Goal: Task Accomplishment & Management: Use online tool/utility

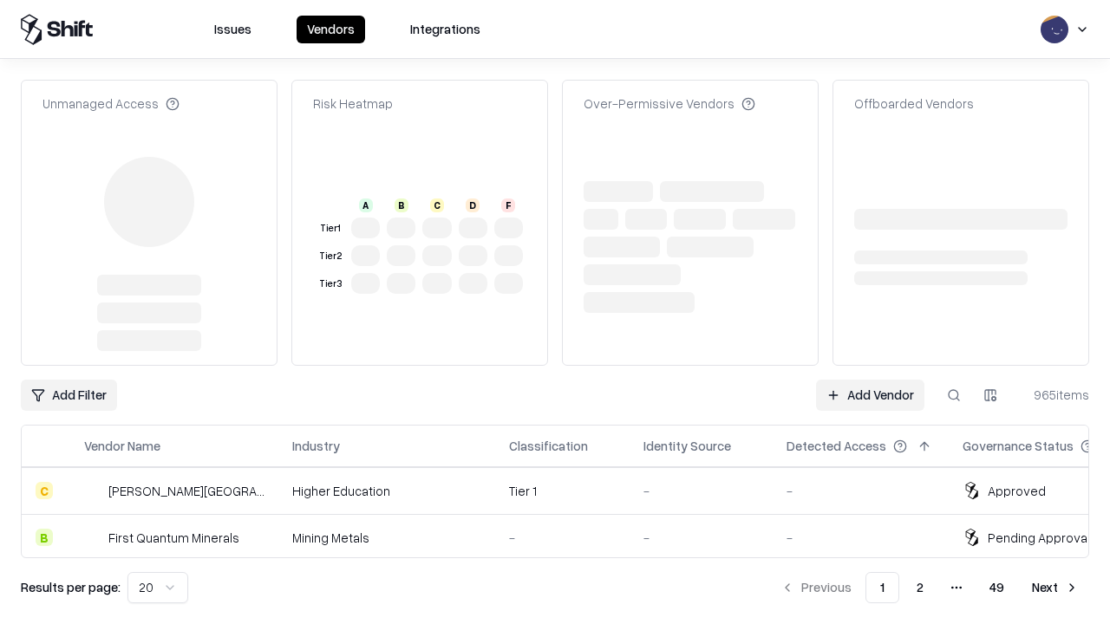
click at [870, 380] on link "Add Vendor" at bounding box center [870, 395] width 108 height 31
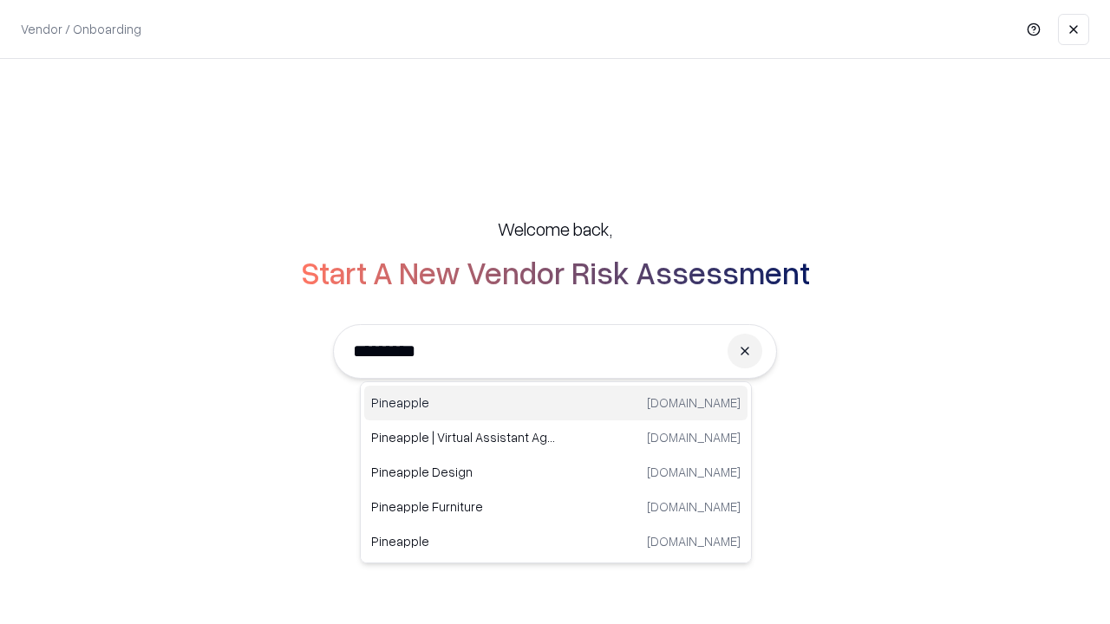
click at [556, 403] on div "Pineapple [DOMAIN_NAME]" at bounding box center [555, 403] width 383 height 35
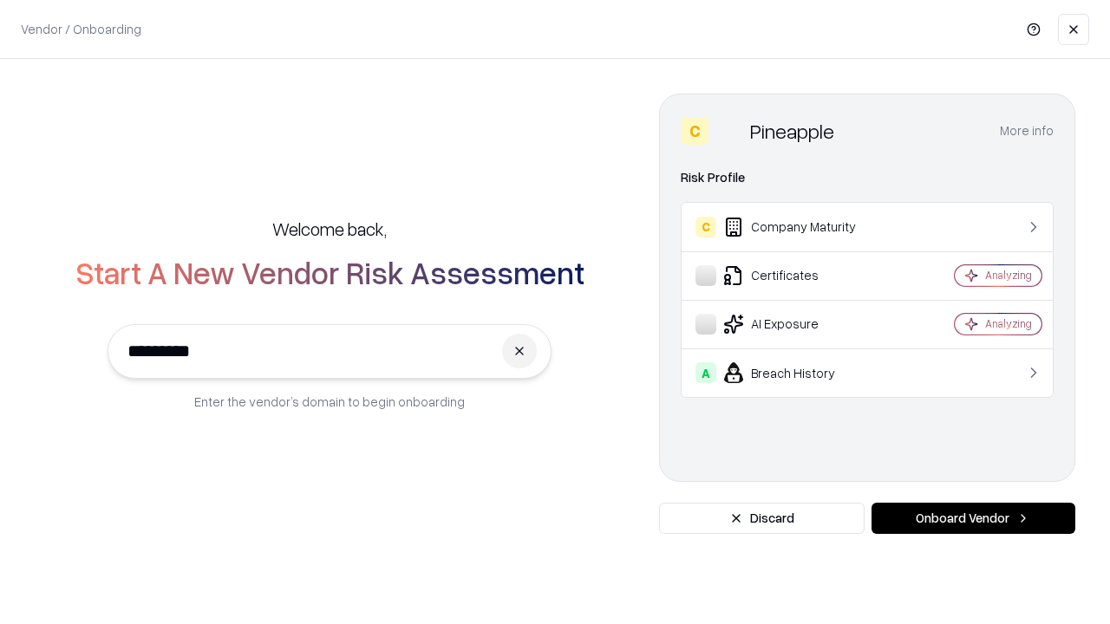
type input "*********"
click at [973, 519] on button "Onboard Vendor" at bounding box center [973, 518] width 204 height 31
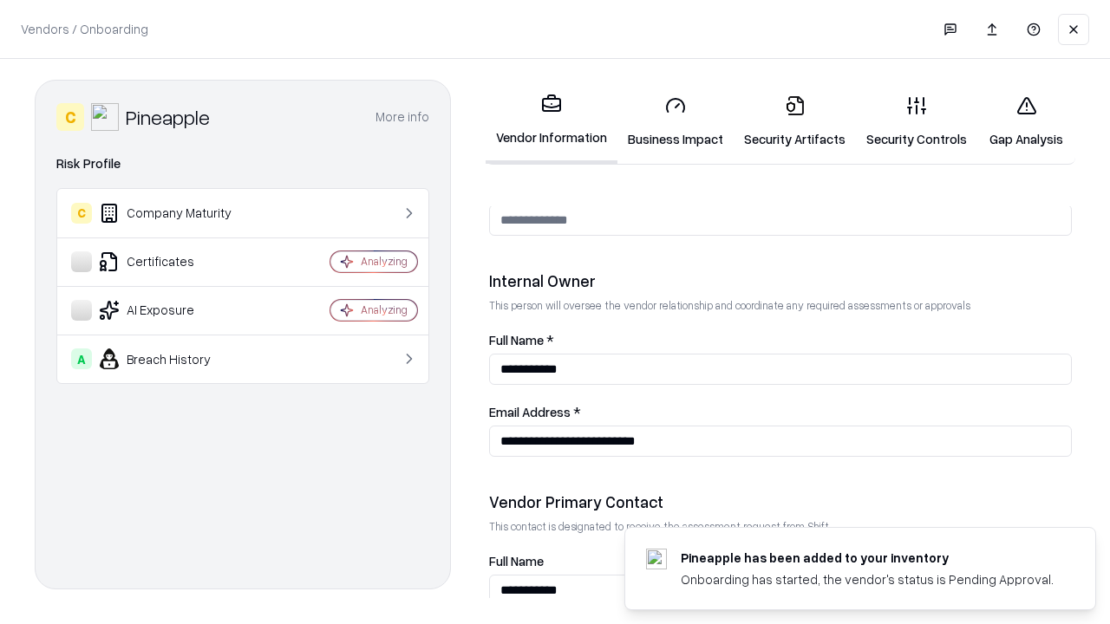
scroll to position [898, 0]
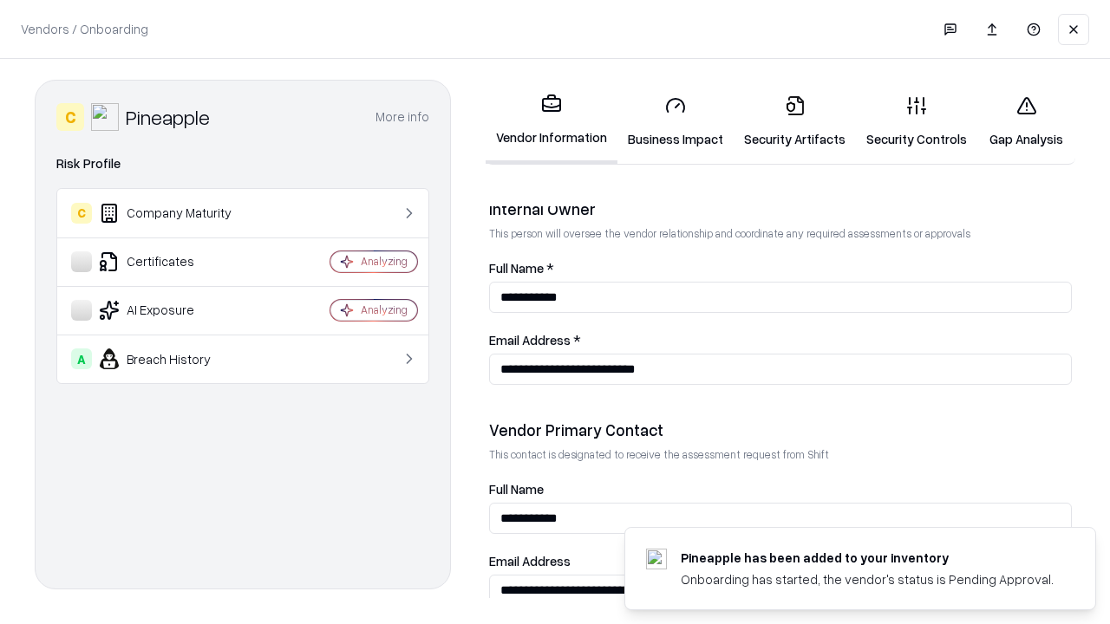
click at [794, 121] on link "Security Artifacts" at bounding box center [795, 122] width 122 height 81
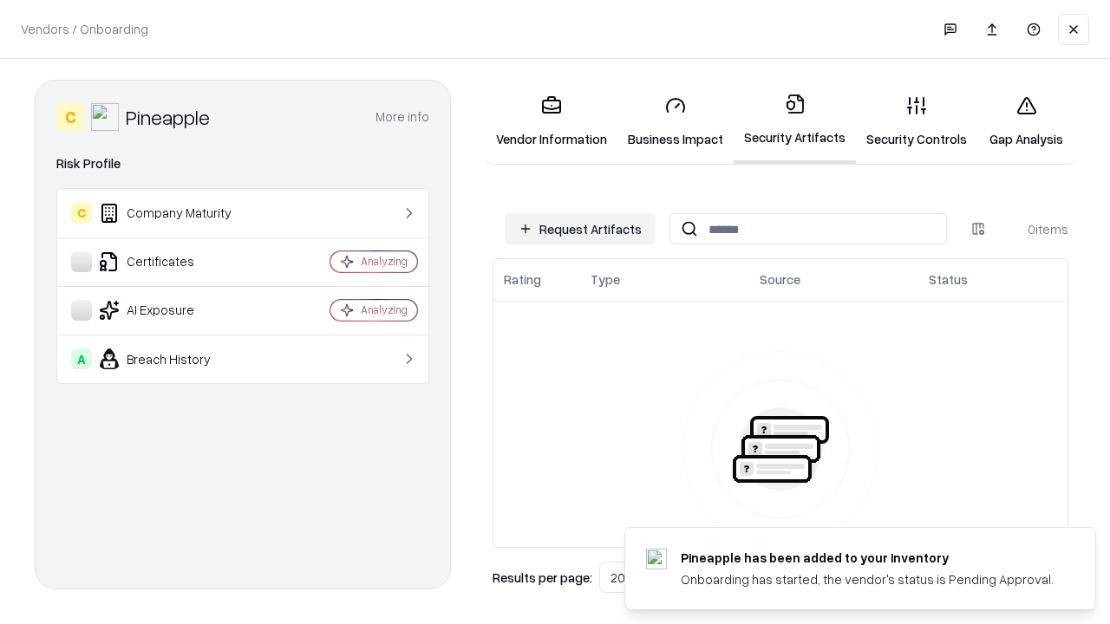
click at [580, 229] on button "Request Artifacts" at bounding box center [580, 228] width 151 height 31
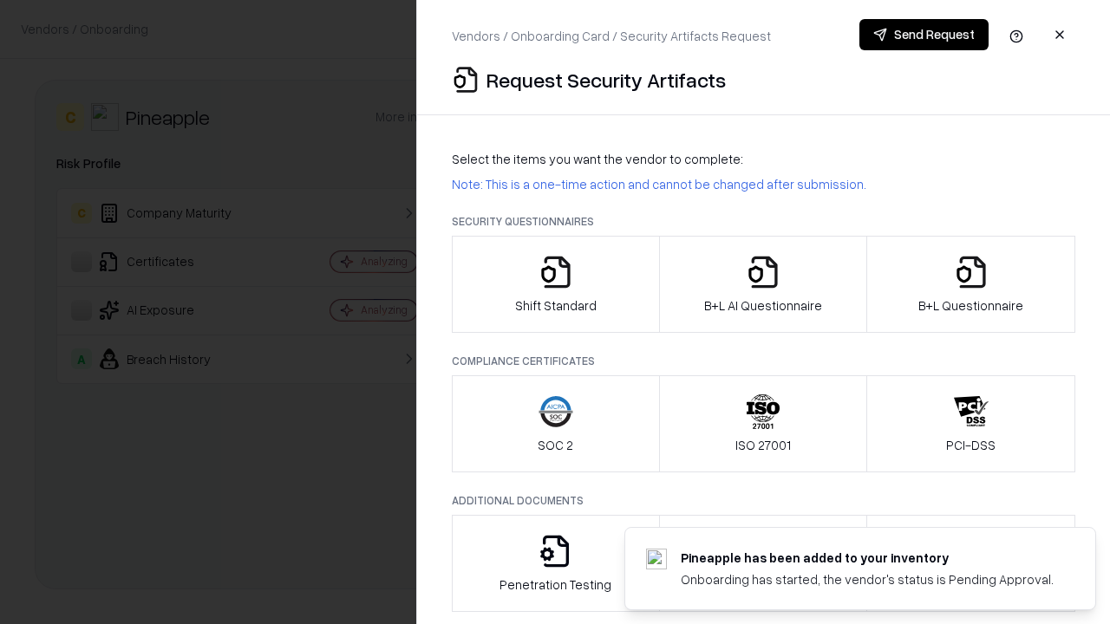
click at [970, 284] on icon "button" at bounding box center [971, 272] width 35 height 35
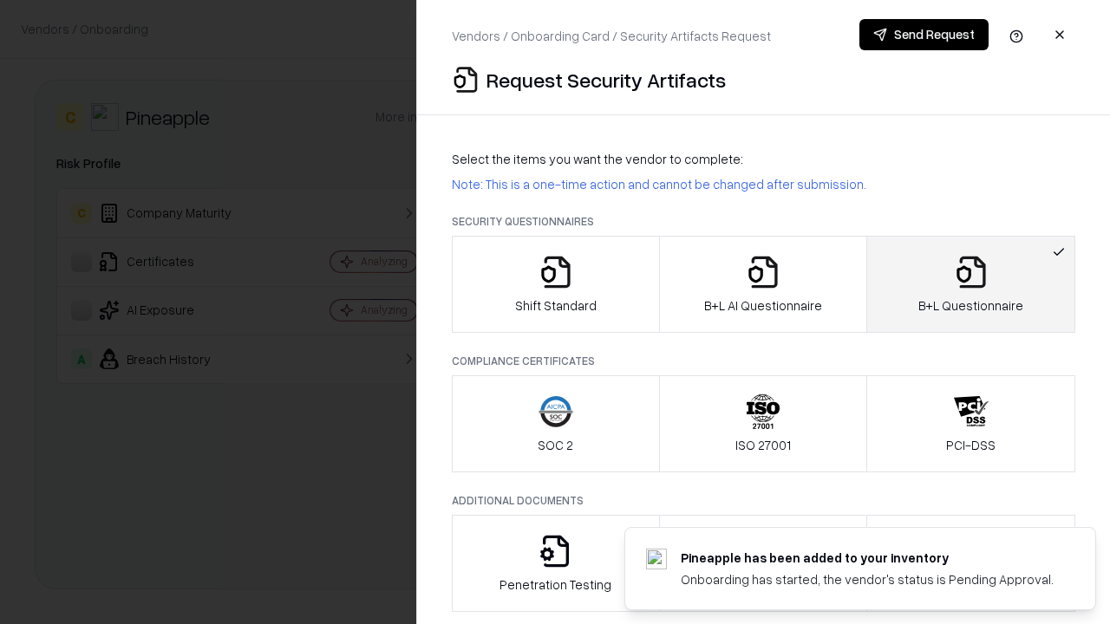
click at [762, 284] on icon "button" at bounding box center [763, 272] width 35 height 35
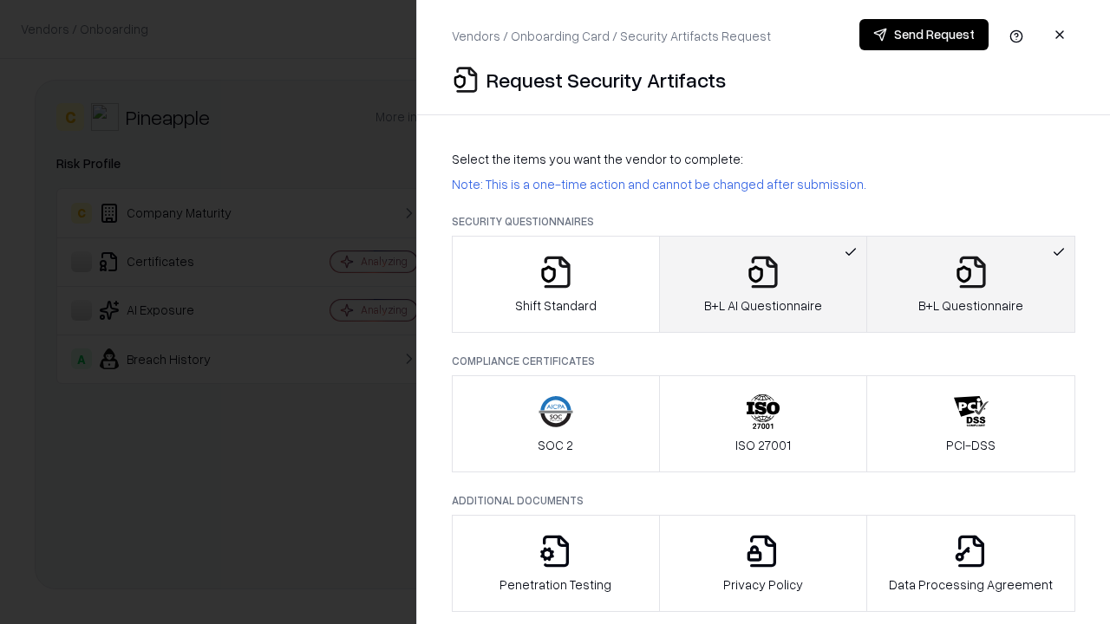
click at [923, 35] on button "Send Request" at bounding box center [923, 34] width 129 height 31
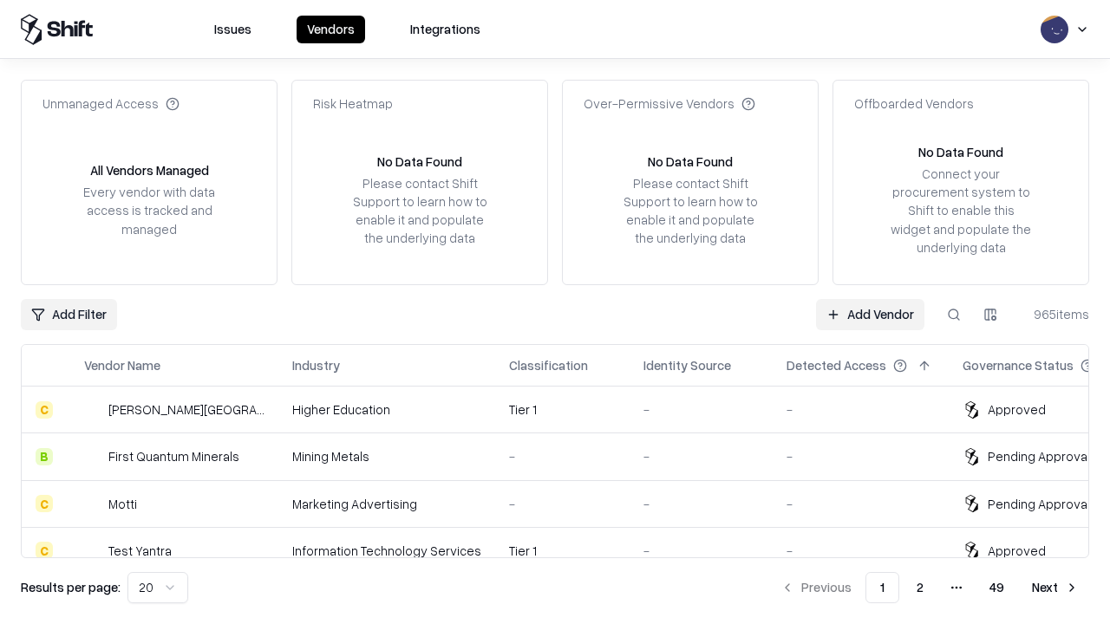
click at [870, 314] on link "Add Vendor" at bounding box center [870, 314] width 108 height 31
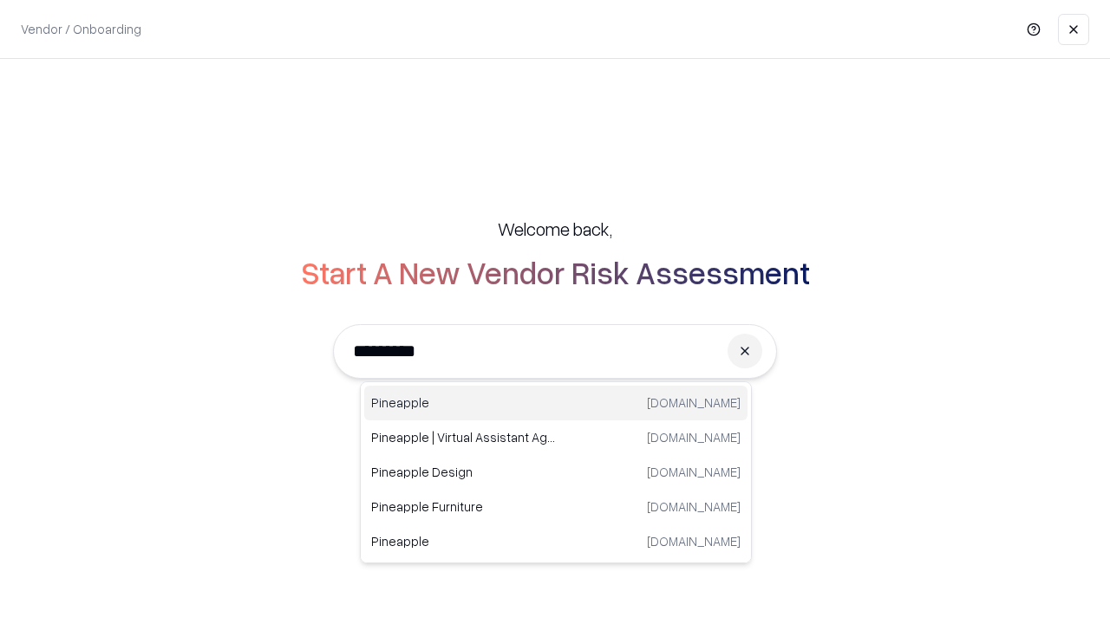
click at [556, 403] on div "Pineapple [DOMAIN_NAME]" at bounding box center [555, 403] width 383 height 35
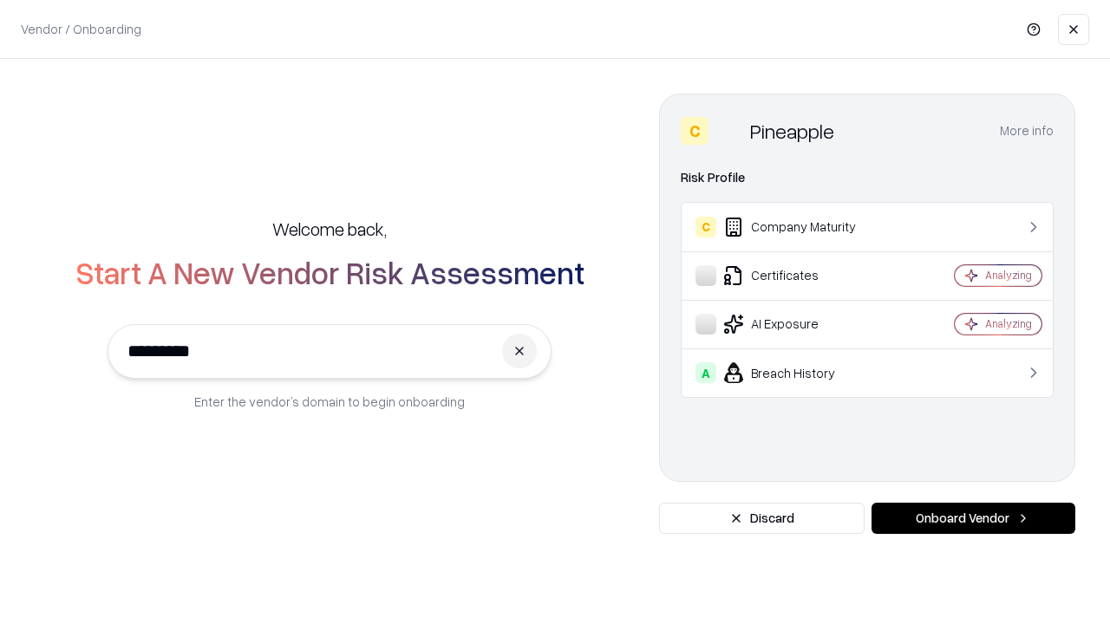
type input "*********"
click at [973, 519] on button "Onboard Vendor" at bounding box center [973, 518] width 204 height 31
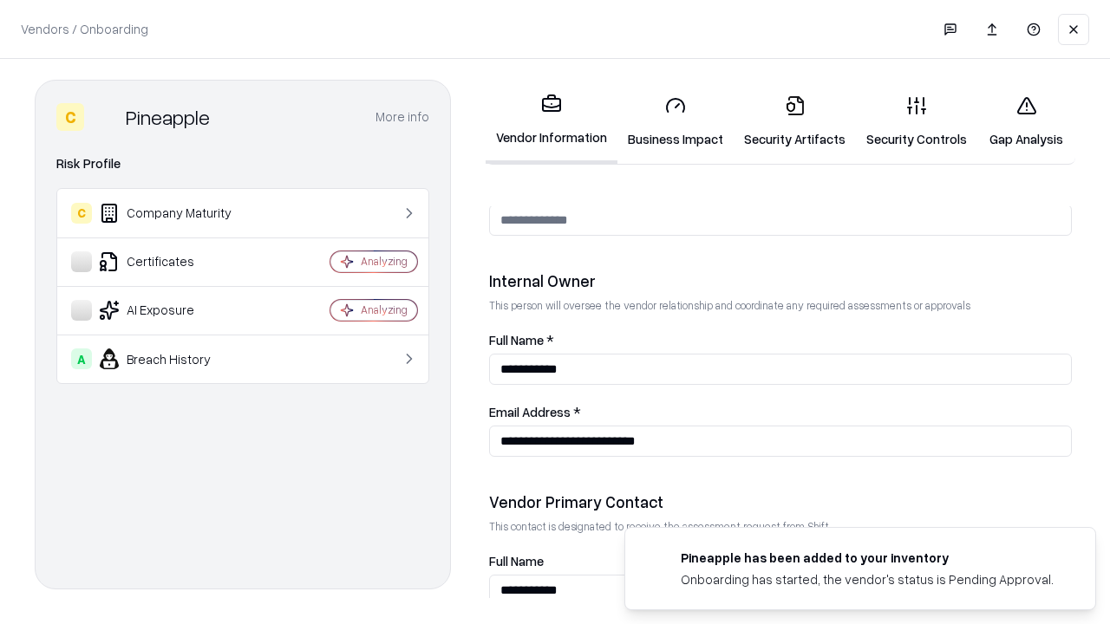
scroll to position [898, 0]
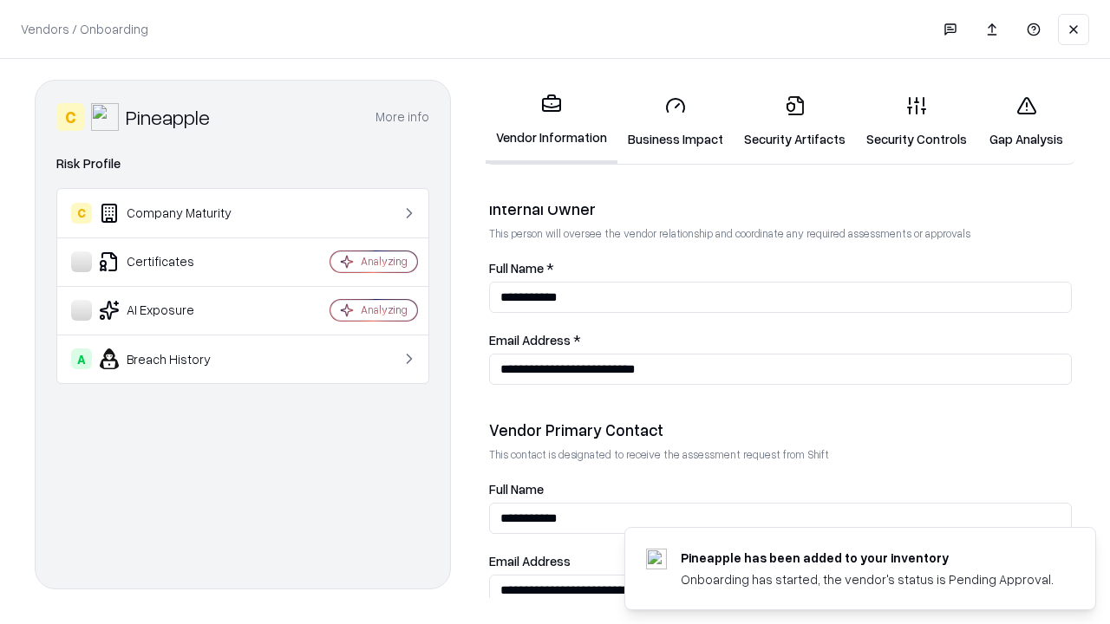
click at [1026, 121] on link "Gap Analysis" at bounding box center [1026, 122] width 98 height 81
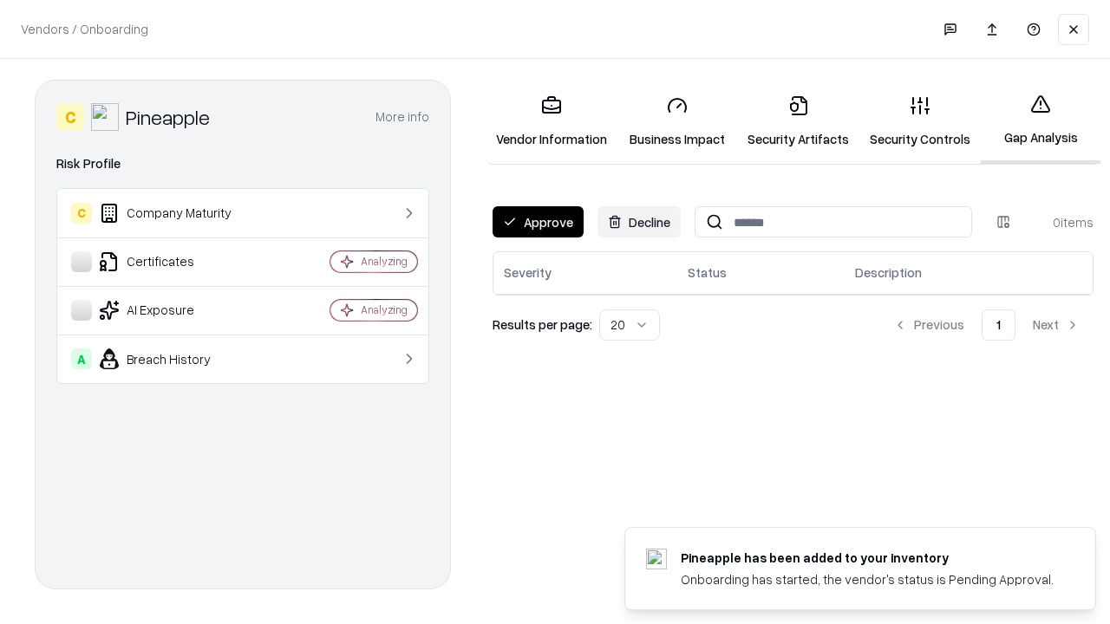
click at [538, 222] on button "Approve" at bounding box center [538, 221] width 91 height 31
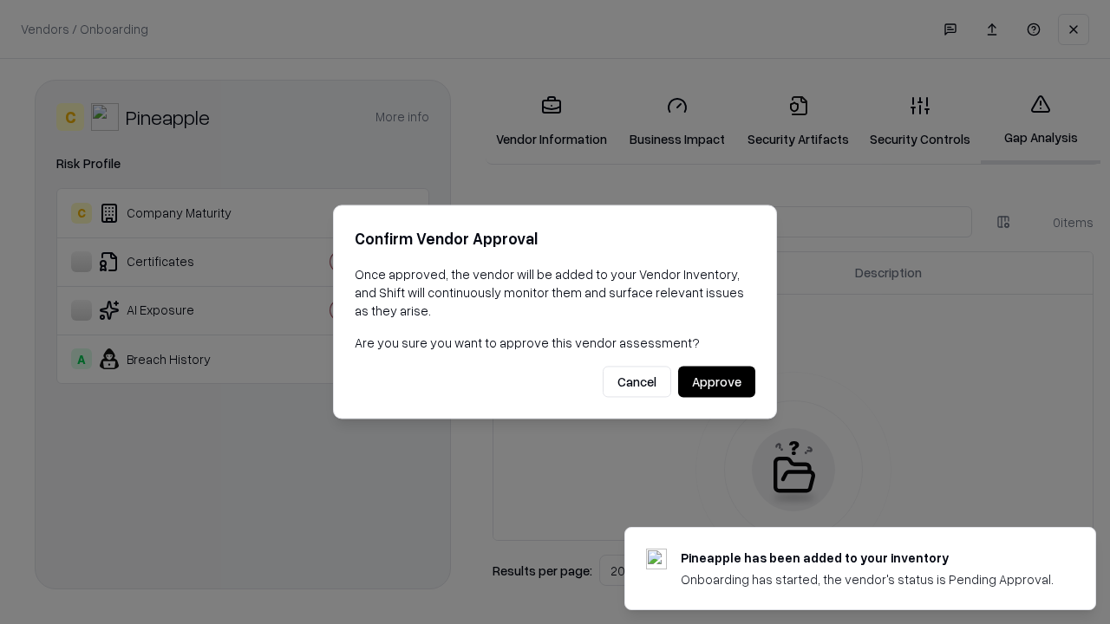
click at [716, 382] on button "Approve" at bounding box center [716, 382] width 77 height 31
